Goal: Navigation & Orientation: Find specific page/section

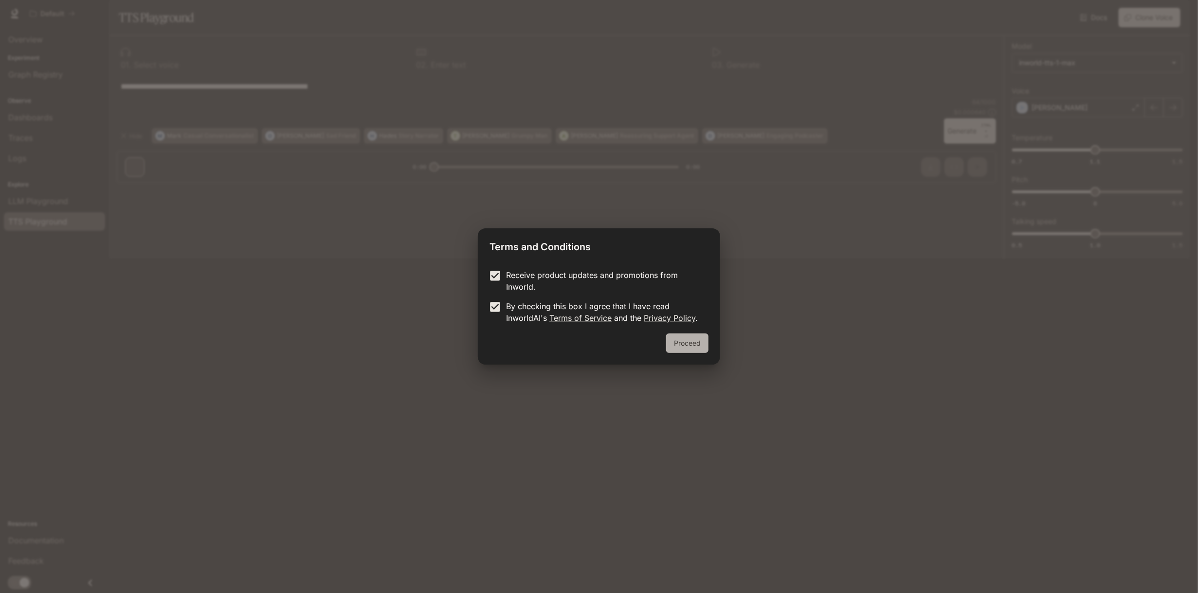
click at [695, 338] on button "Proceed" at bounding box center [687, 342] width 42 height 19
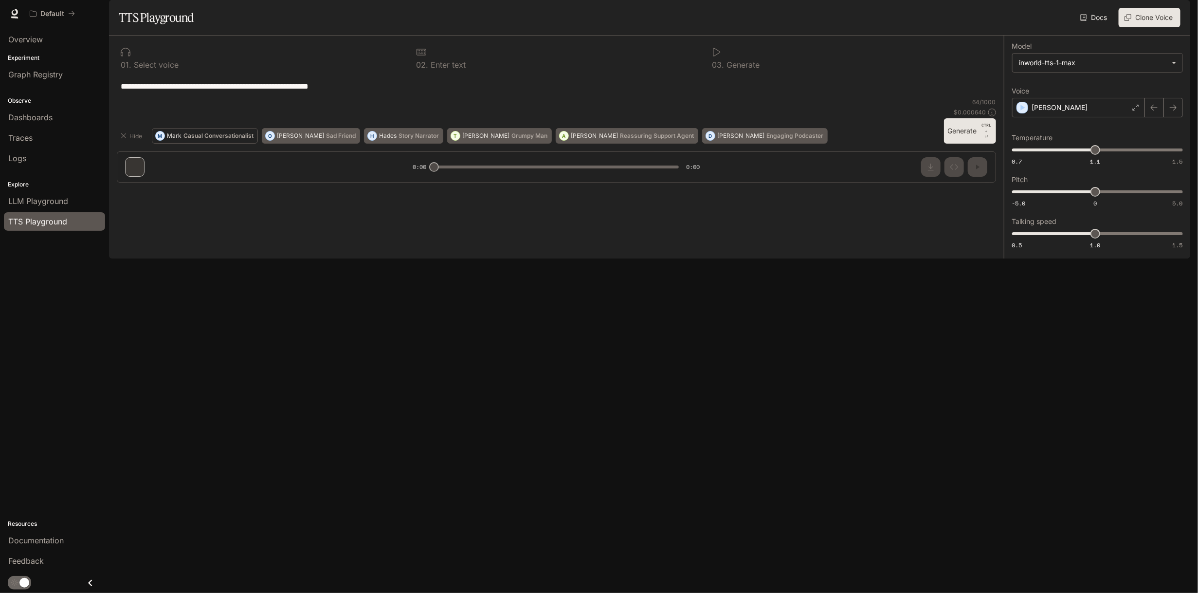
click at [181, 144] on button "M [PERSON_NAME] Conversationalist" at bounding box center [205, 136] width 106 height 16
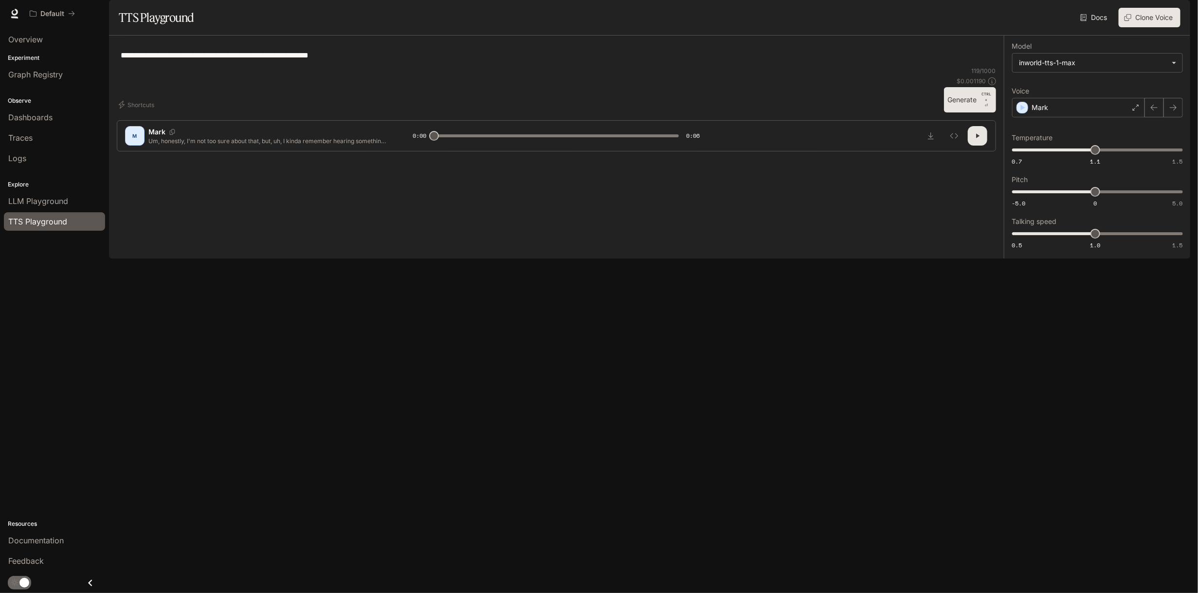
click at [973, 146] on button "button" at bounding box center [977, 135] width 19 height 19
click at [980, 140] on icon "button" at bounding box center [978, 136] width 8 height 8
type input "*"
click at [37, 202] on span "LLM Playground" at bounding box center [38, 201] width 60 height 12
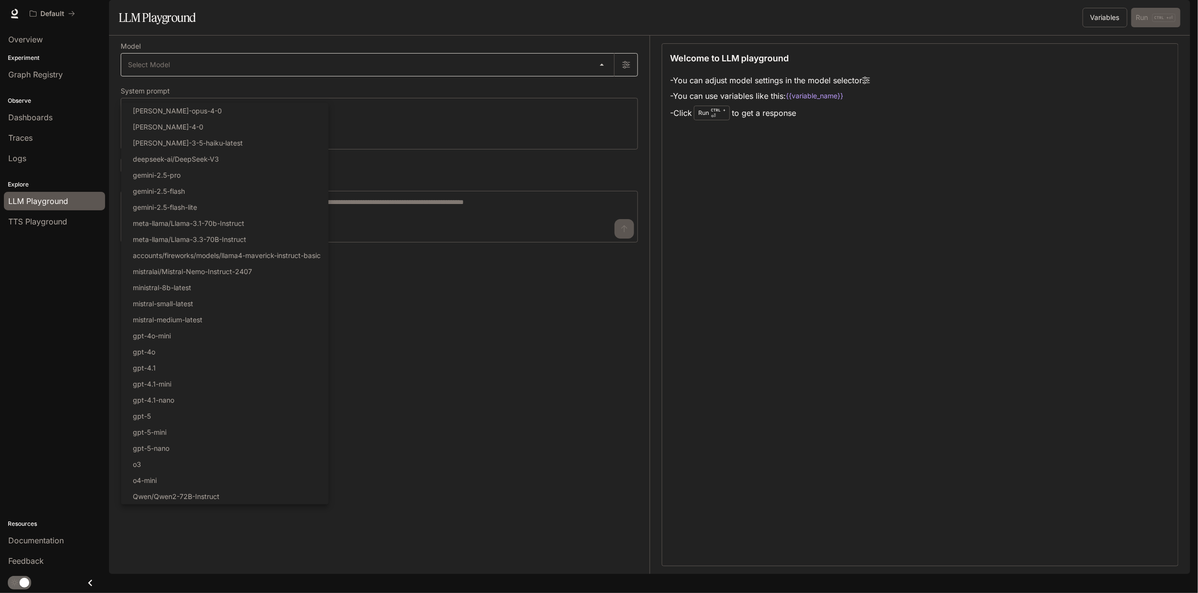
click at [389, 98] on body "Skip to main content Default Documentation Documentation Portal Overview Experi…" at bounding box center [599, 296] width 1198 height 593
click at [389, 98] on div at bounding box center [599, 296] width 1198 height 593
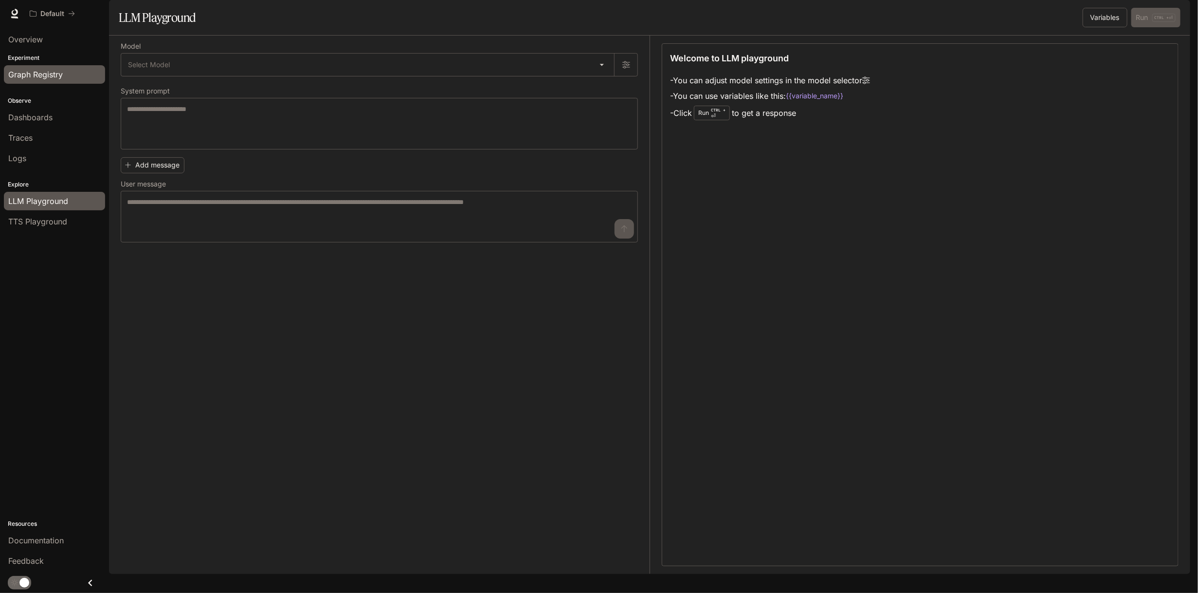
click at [38, 76] on span "Graph Registry" at bounding box center [35, 75] width 55 height 12
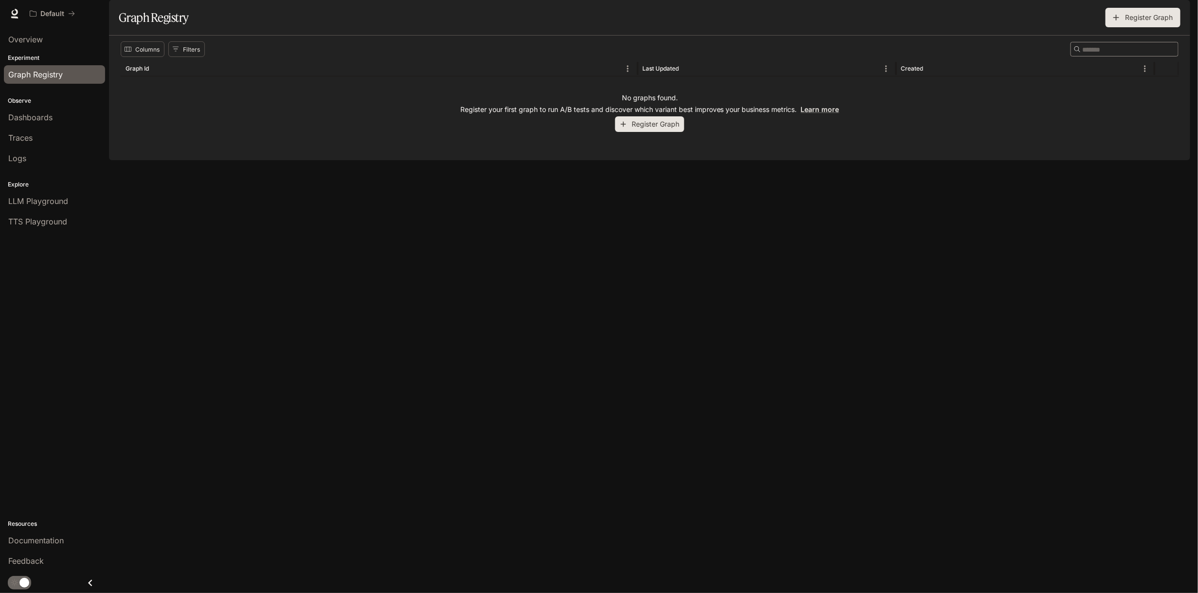
click at [39, 62] on p "Experiment" at bounding box center [54, 58] width 109 height 9
click at [39, 57] on p "Experiment" at bounding box center [54, 58] width 109 height 9
click at [28, 137] on span "Traces" at bounding box center [20, 138] width 24 height 12
